Goal: Information Seeking & Learning: Learn about a topic

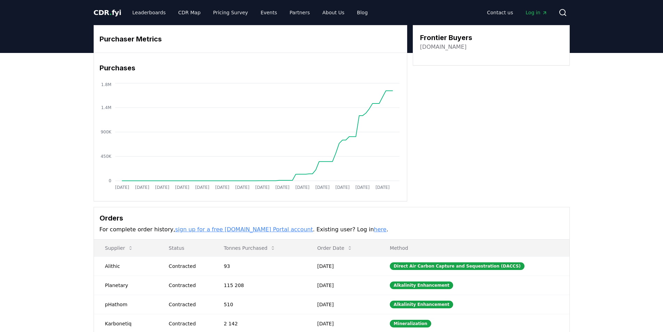
click at [452, 47] on link "frontierclimate.com" at bounding box center [443, 47] width 47 height 8
